Goal: Task Accomplishment & Management: Use online tool/utility

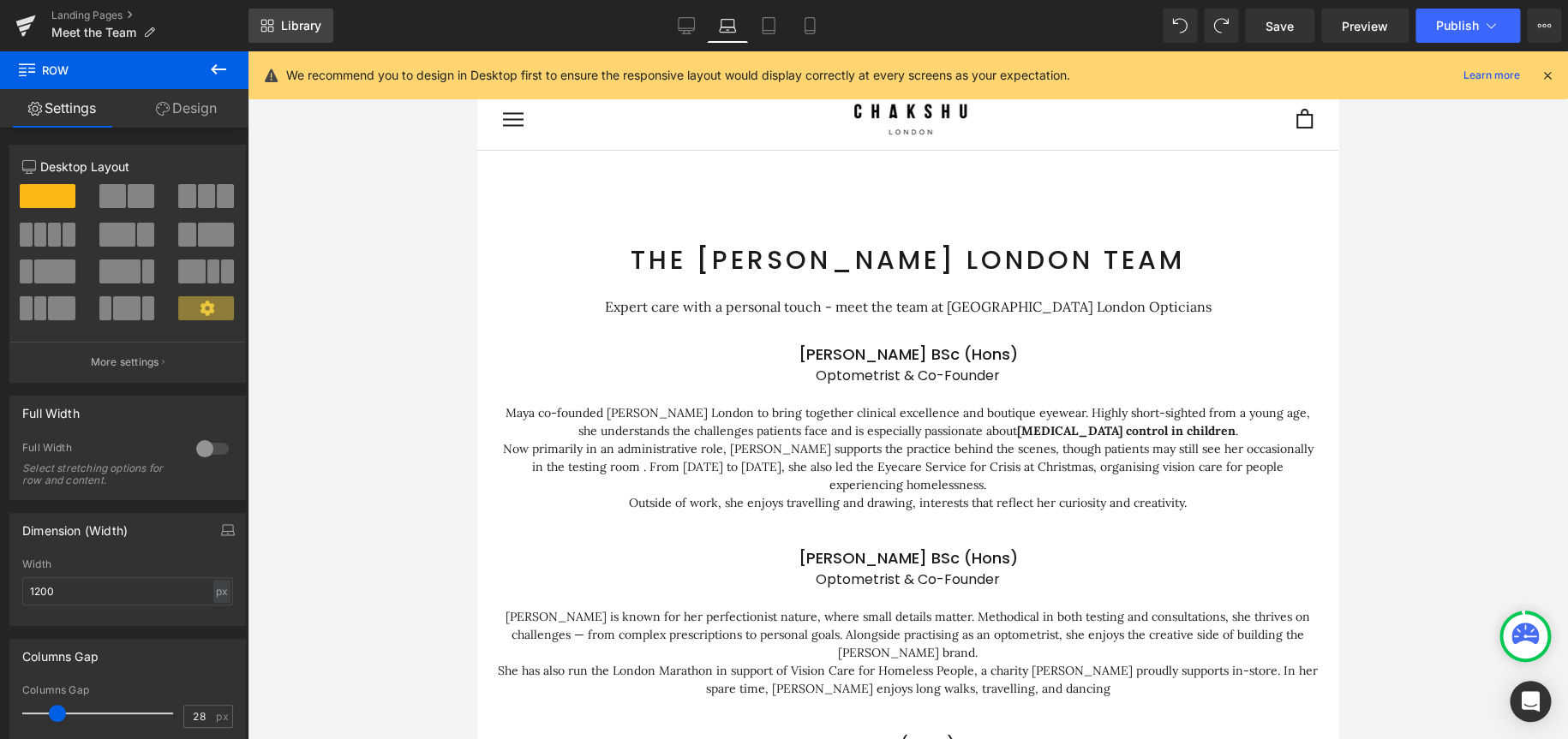
click at [269, 28] on icon at bounding box center [267, 26] width 14 height 14
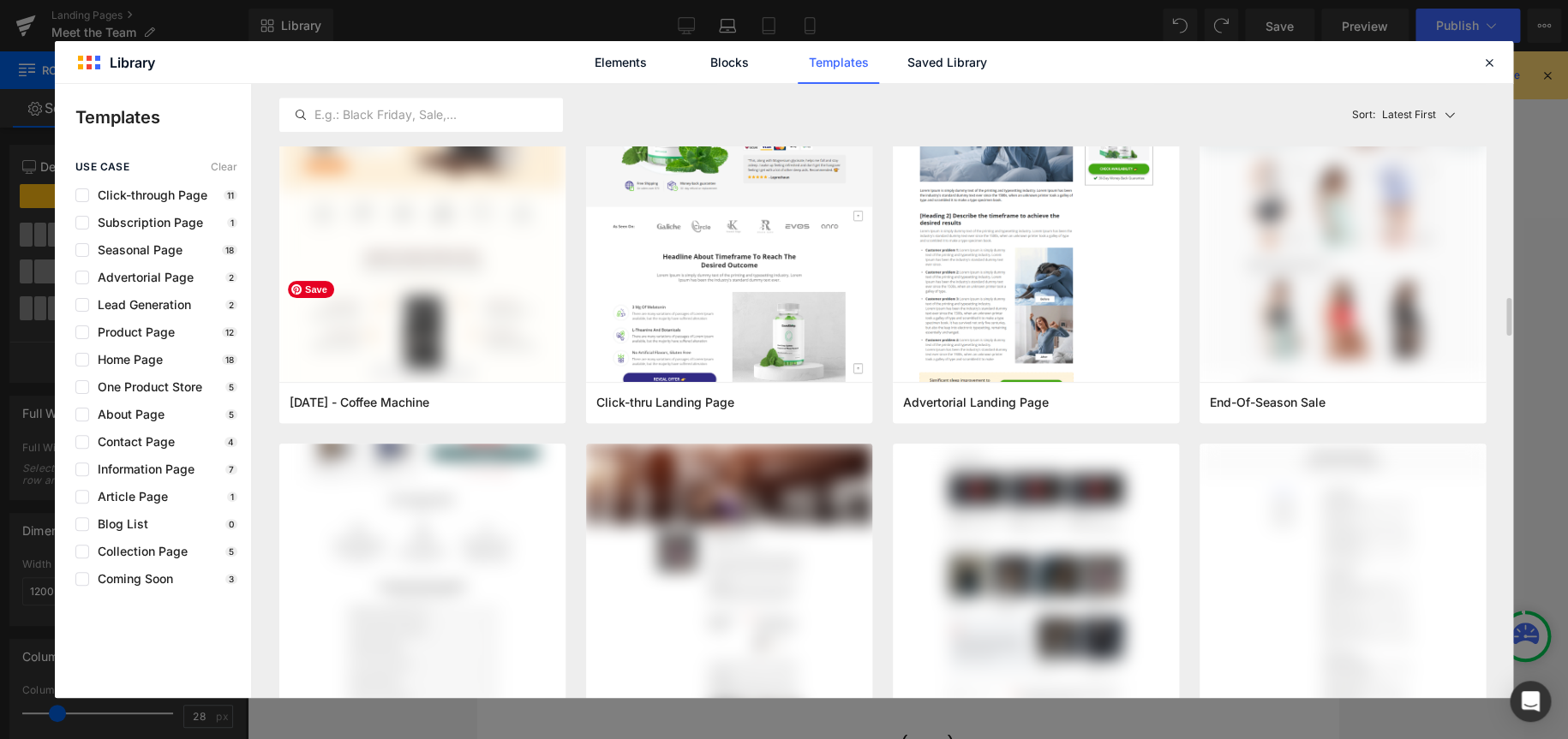
scroll to position [685, 0]
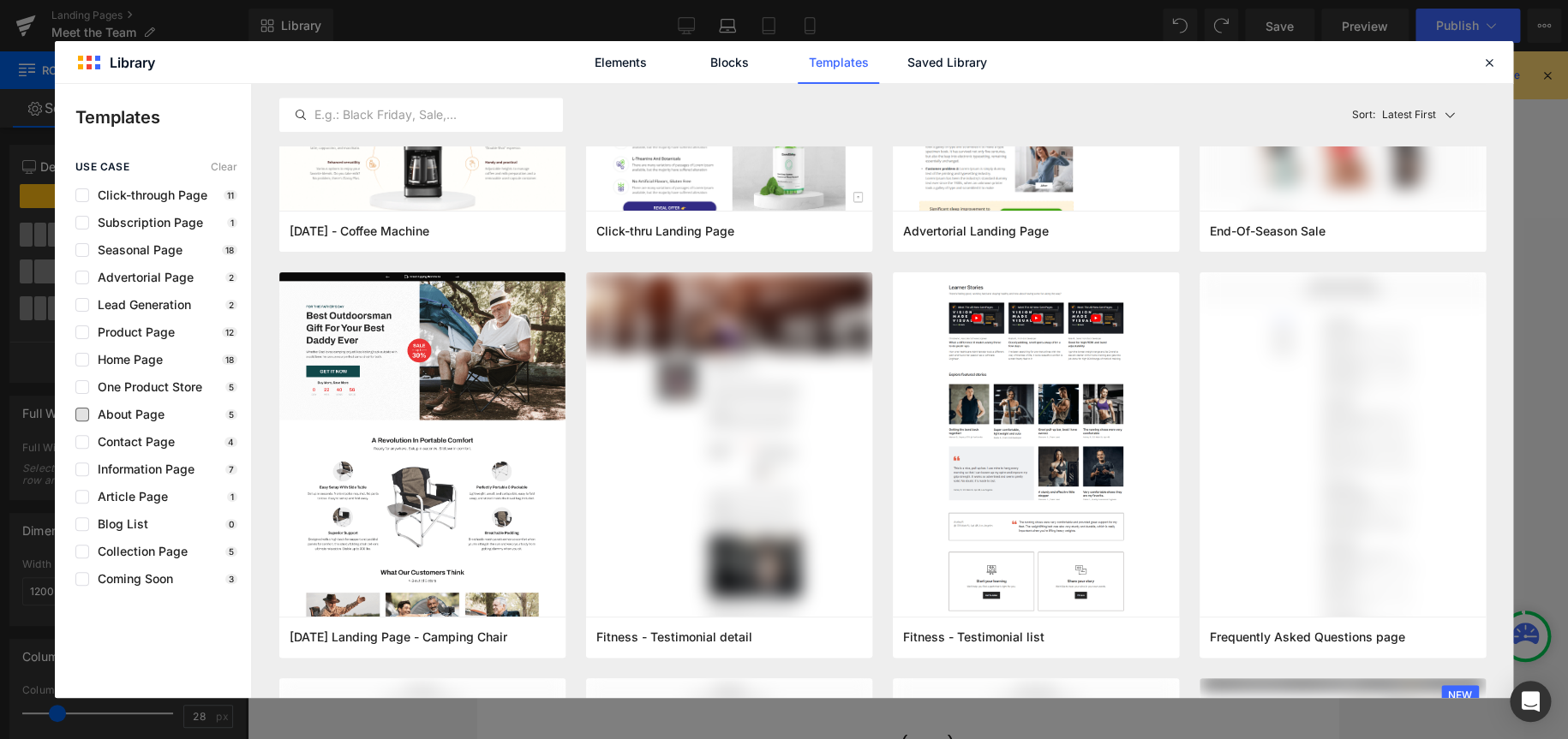
click at [132, 413] on span "About Page" at bounding box center [127, 415] width 75 height 14
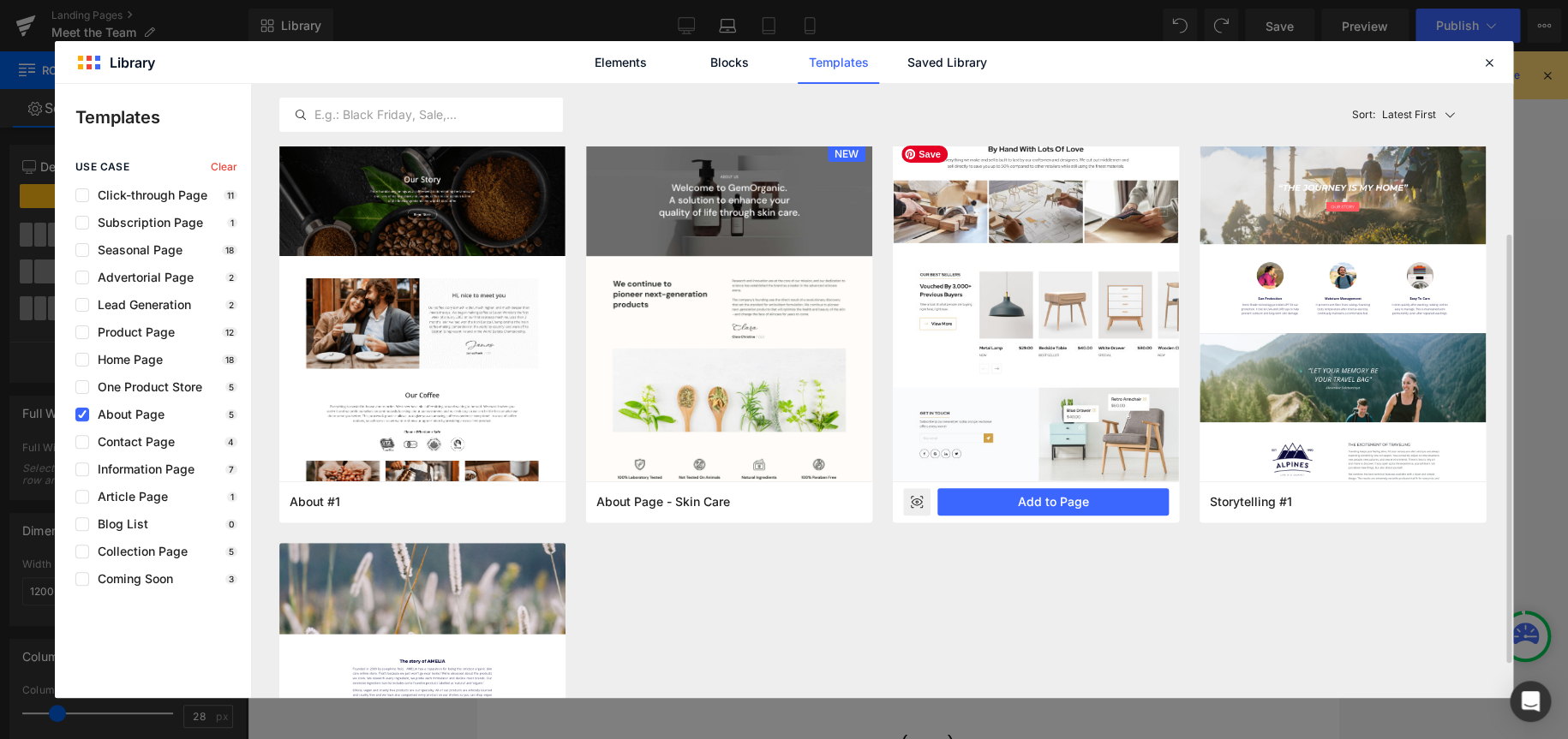
scroll to position [95, 0]
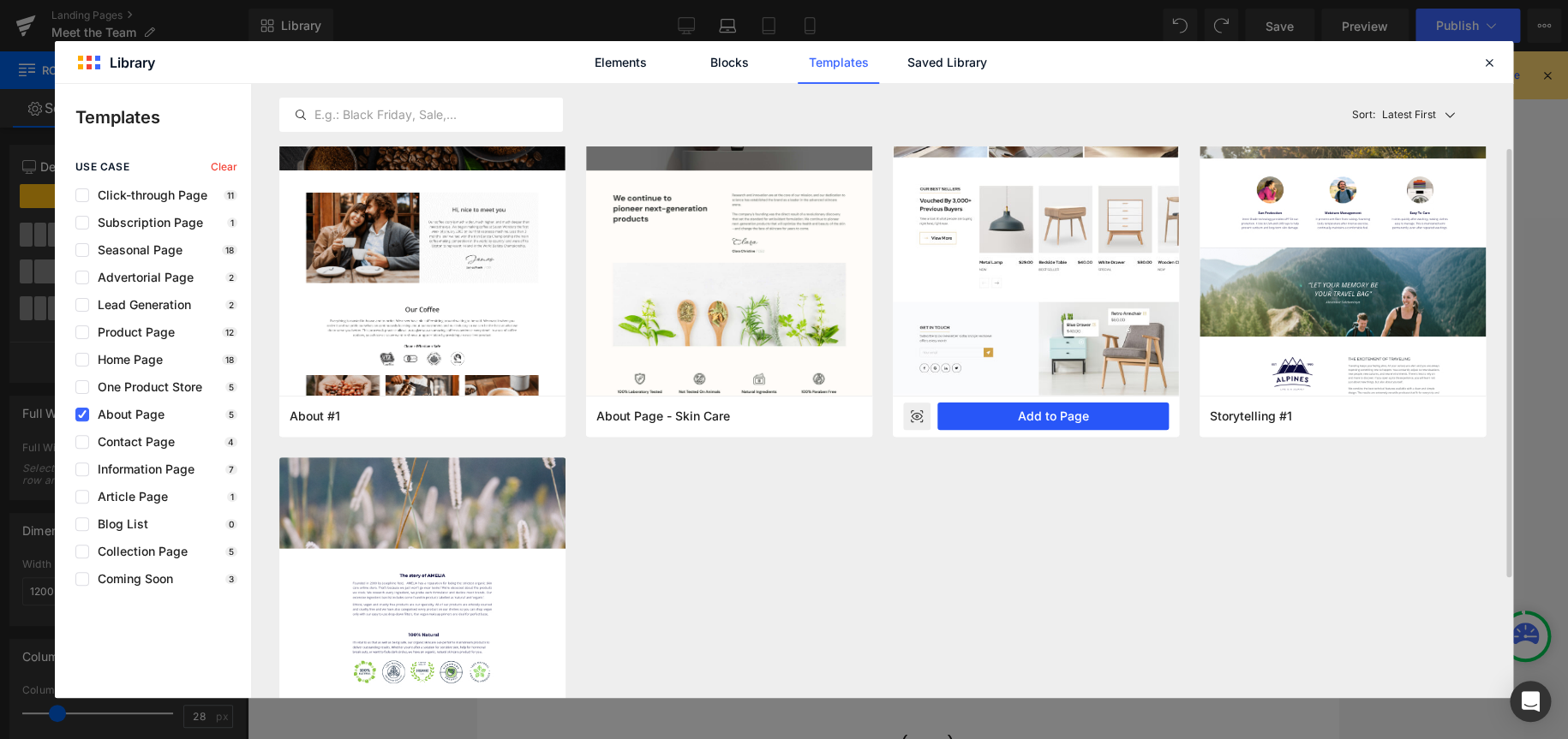
click at [1037, 421] on button "Add to Page" at bounding box center [1053, 416] width 232 height 28
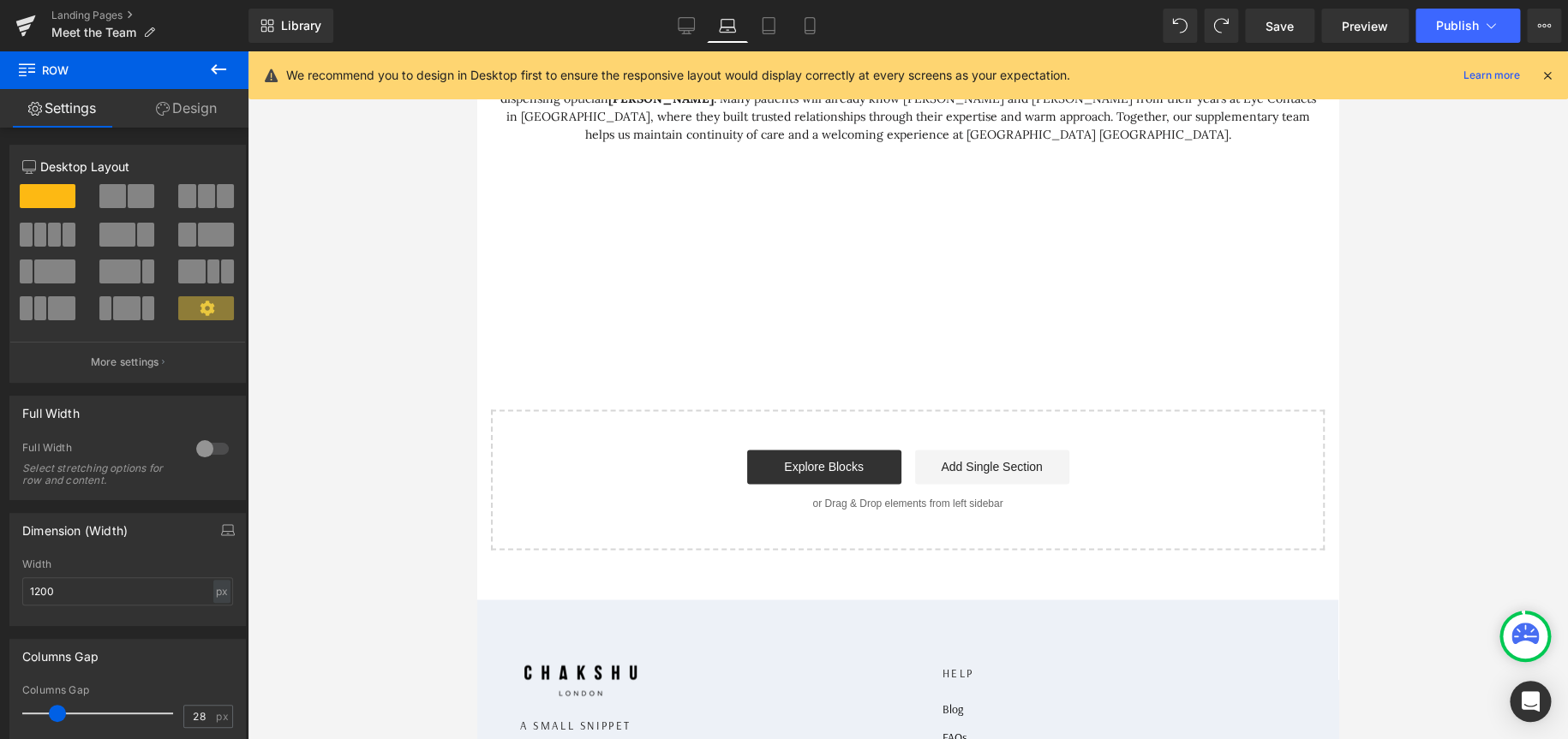
scroll to position [1159, 0]
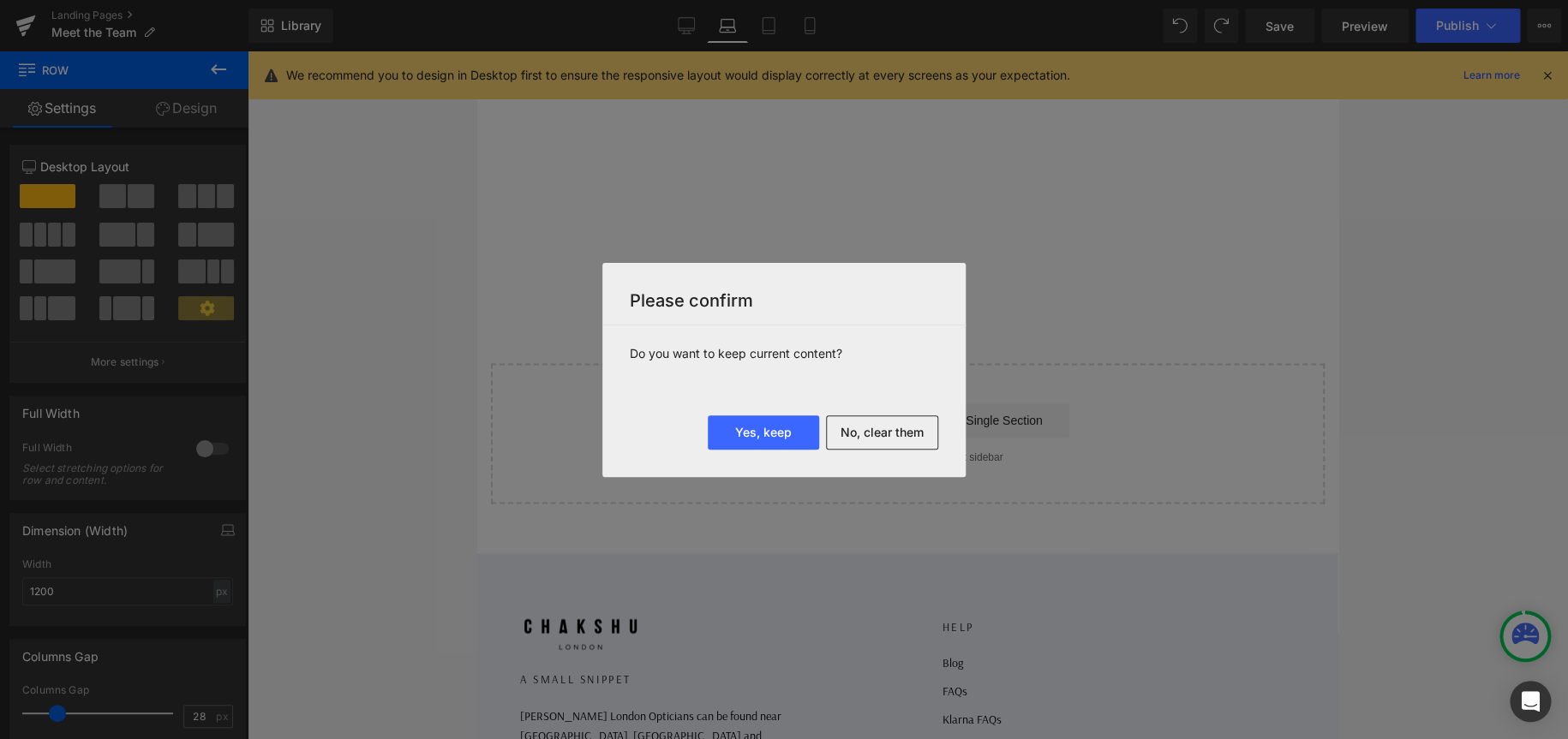
click at [1288, 396] on div at bounding box center [784, 370] width 1568 height 739
click at [773, 430] on button "Yes, keep" at bounding box center [764, 433] width 111 height 35
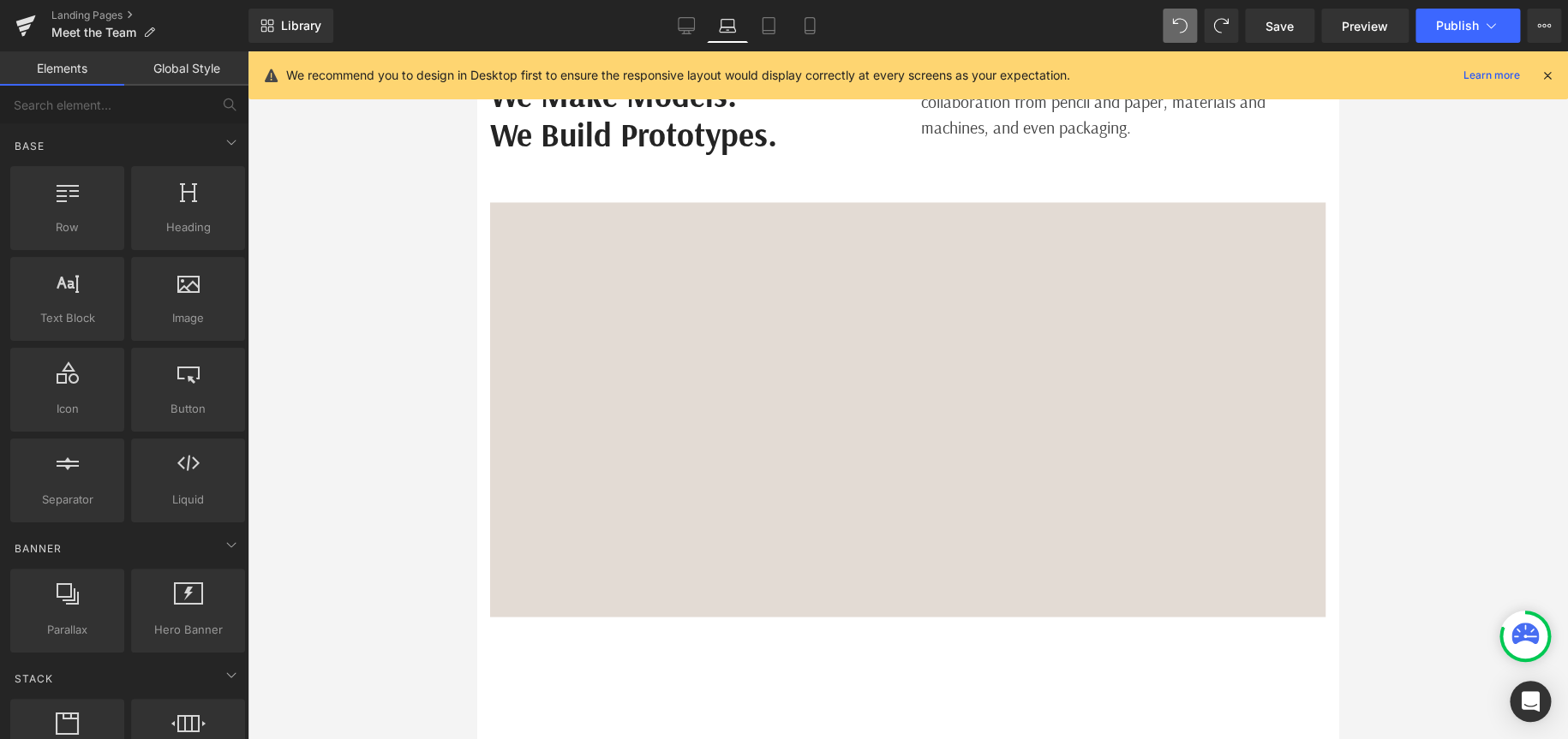
scroll to position [902, 0]
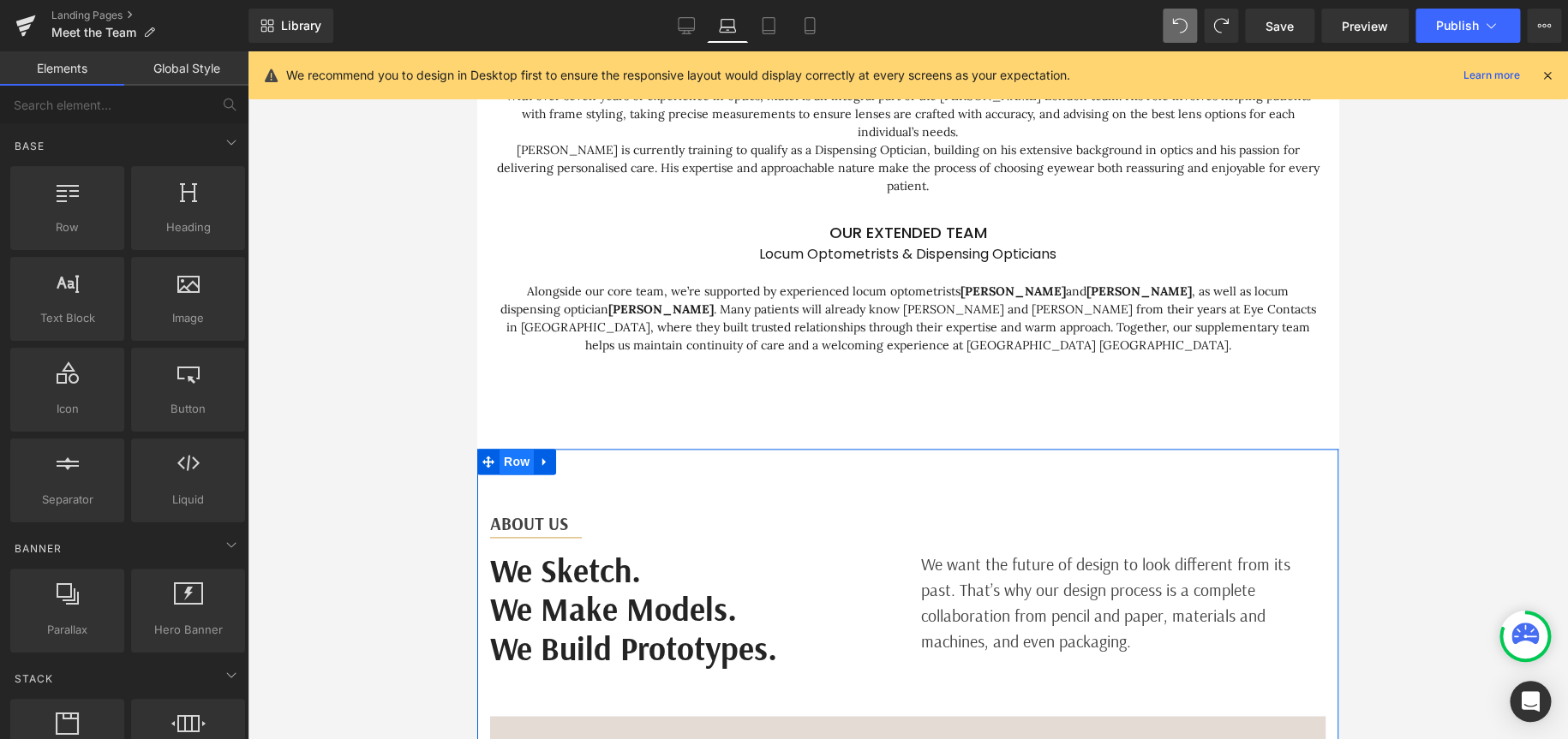
click at [502, 449] on span "Row" at bounding box center [517, 462] width 35 height 26
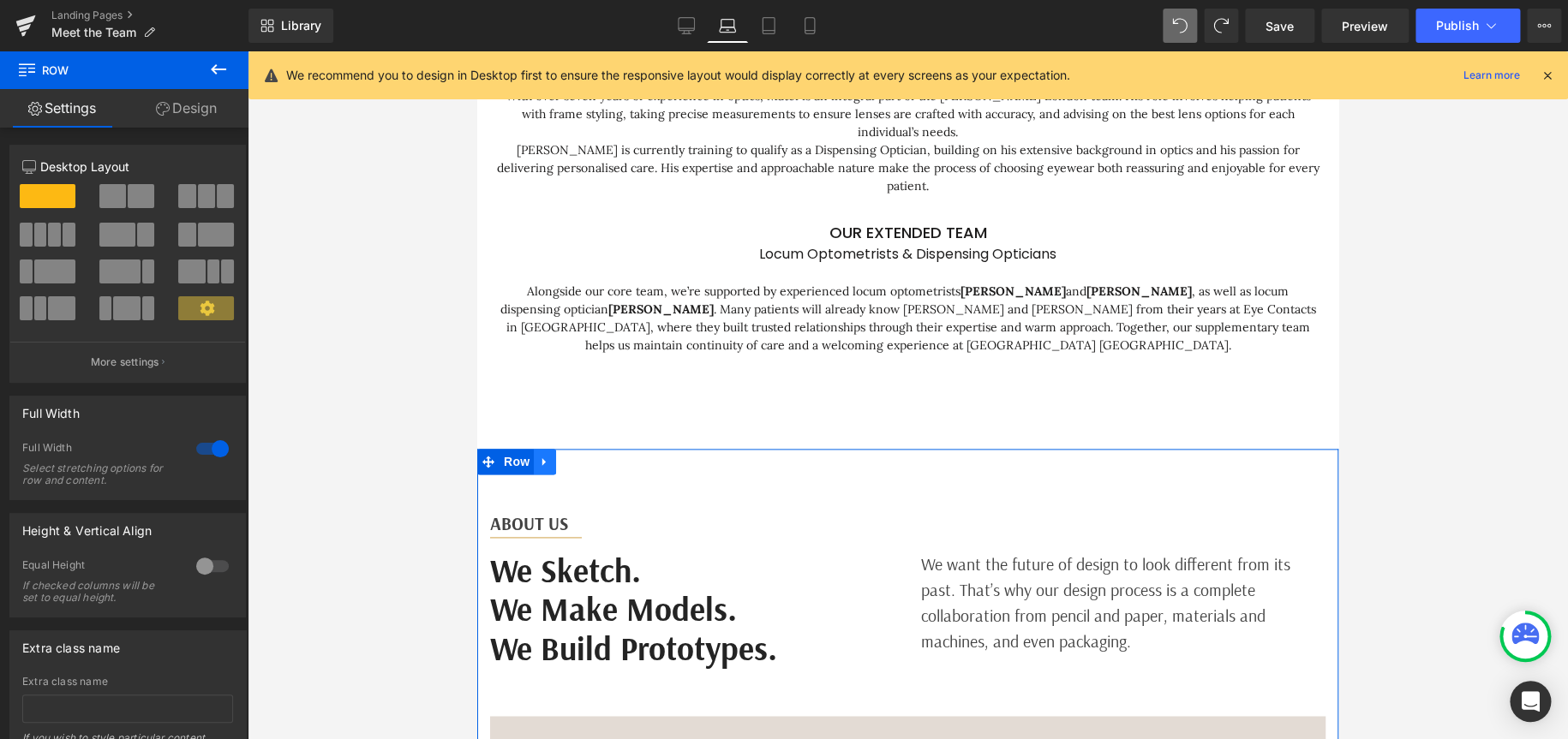
click at [539, 455] on icon at bounding box center [545, 461] width 12 height 13
click at [584, 455] on icon at bounding box center [590, 461] width 12 height 12
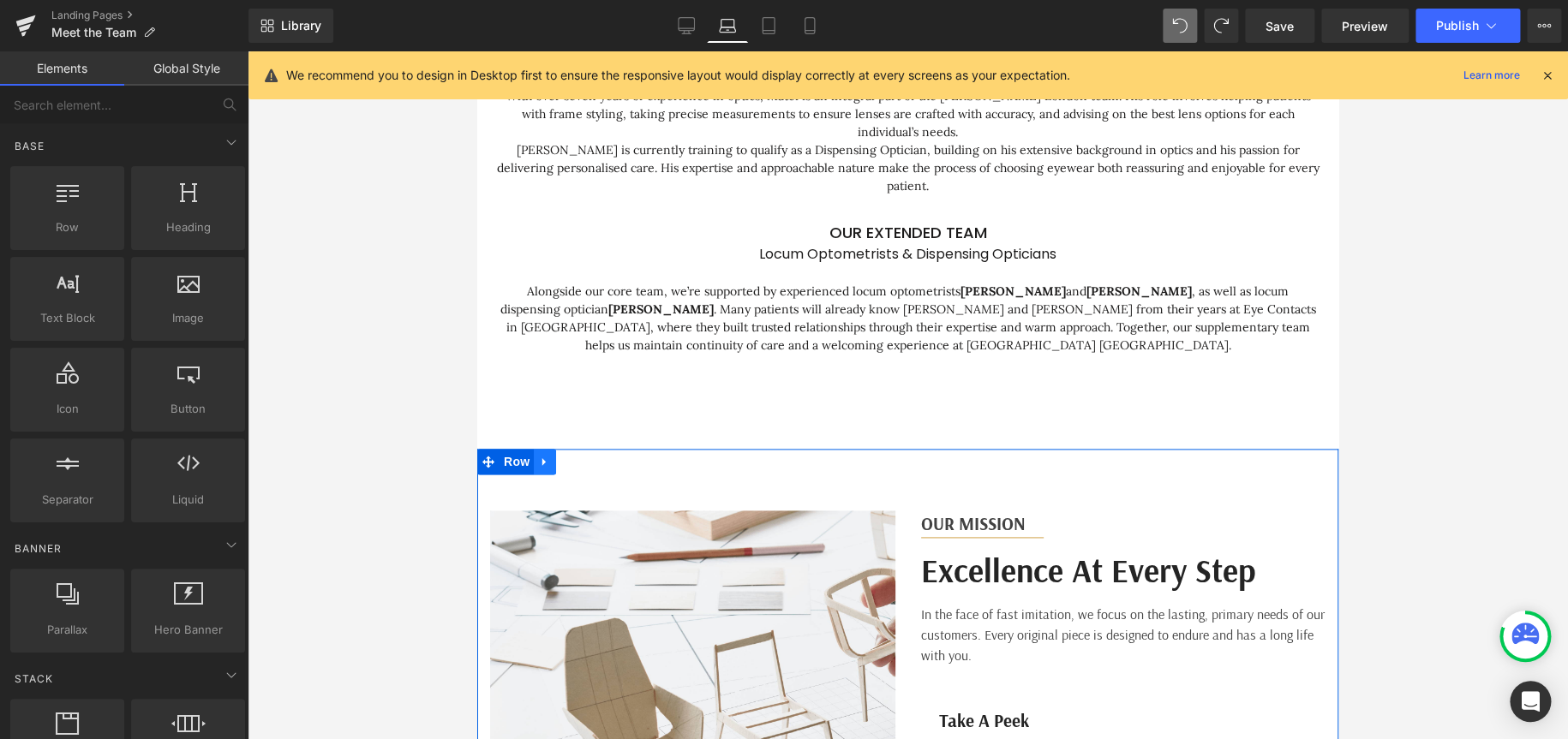
click at [542, 458] on icon at bounding box center [544, 461] width 3 height 8
click at [584, 455] on icon at bounding box center [590, 461] width 12 height 13
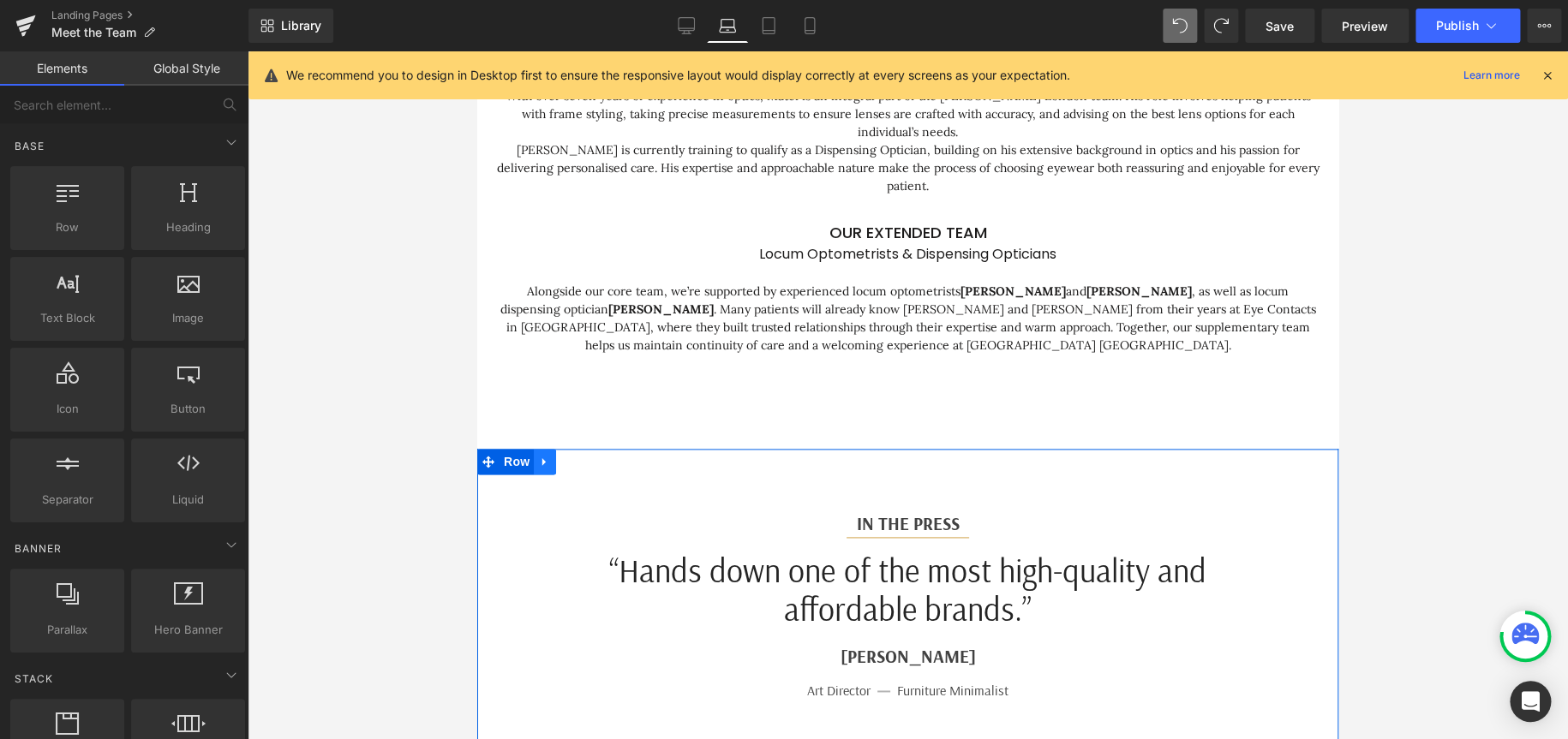
click at [539, 455] on icon at bounding box center [545, 461] width 12 height 13
click at [584, 455] on icon at bounding box center [590, 461] width 12 height 12
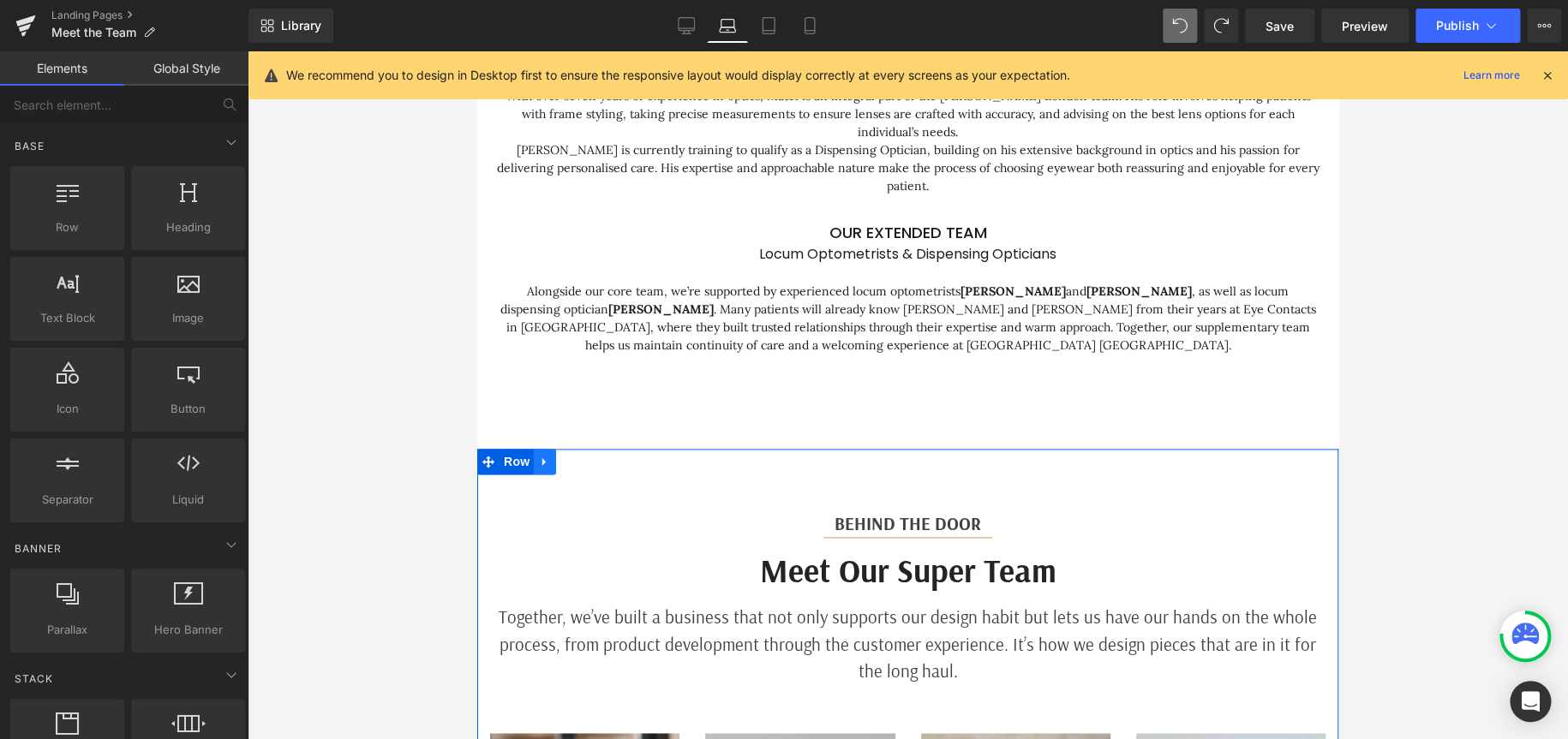
click at [542, 458] on icon at bounding box center [544, 461] width 3 height 8
click at [587, 455] on icon at bounding box center [590, 461] width 12 height 12
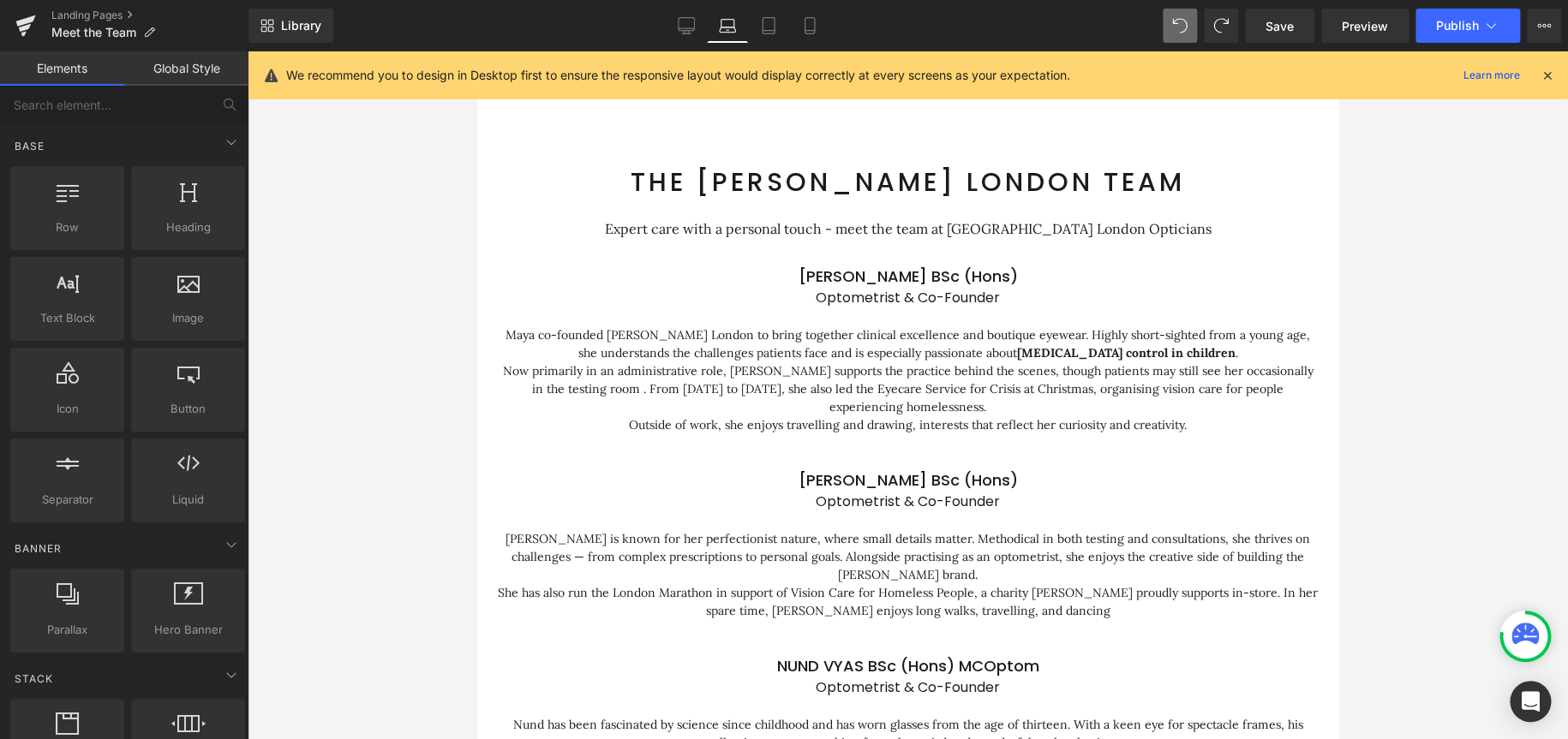
scroll to position [0, 0]
